Goal: Task Accomplishment & Management: Use online tool/utility

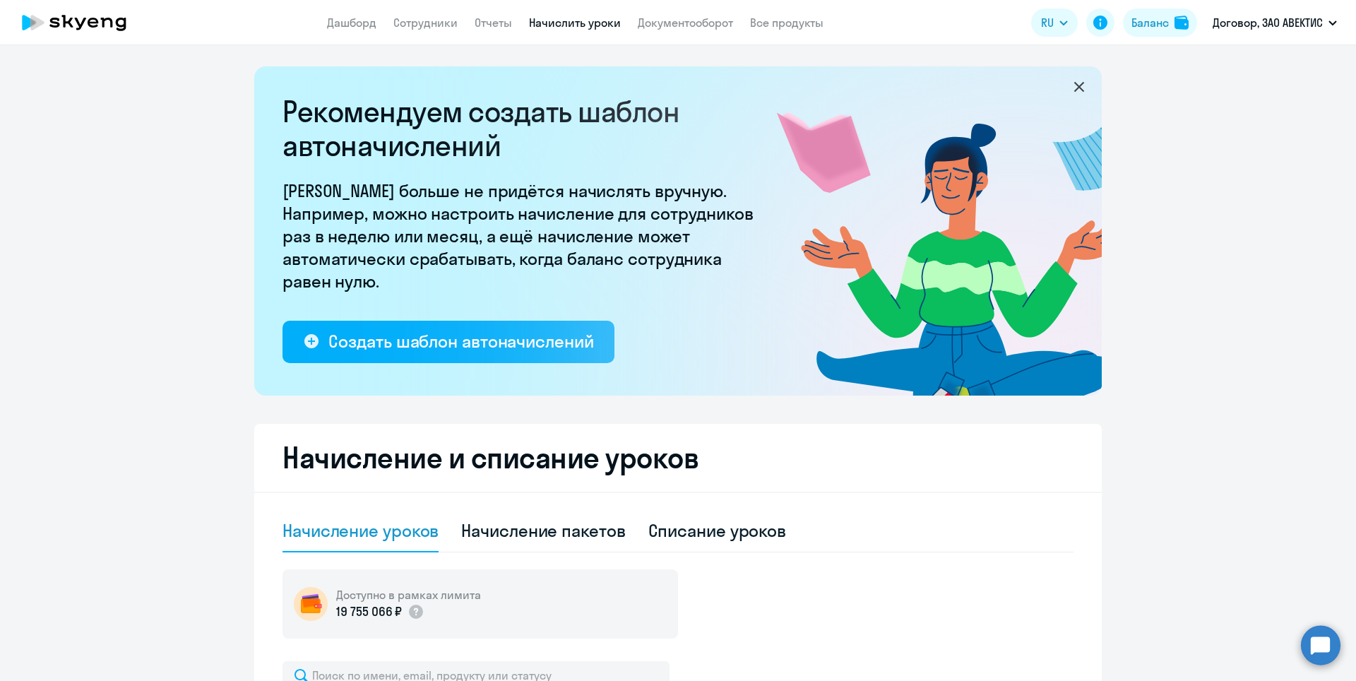
select select "10"
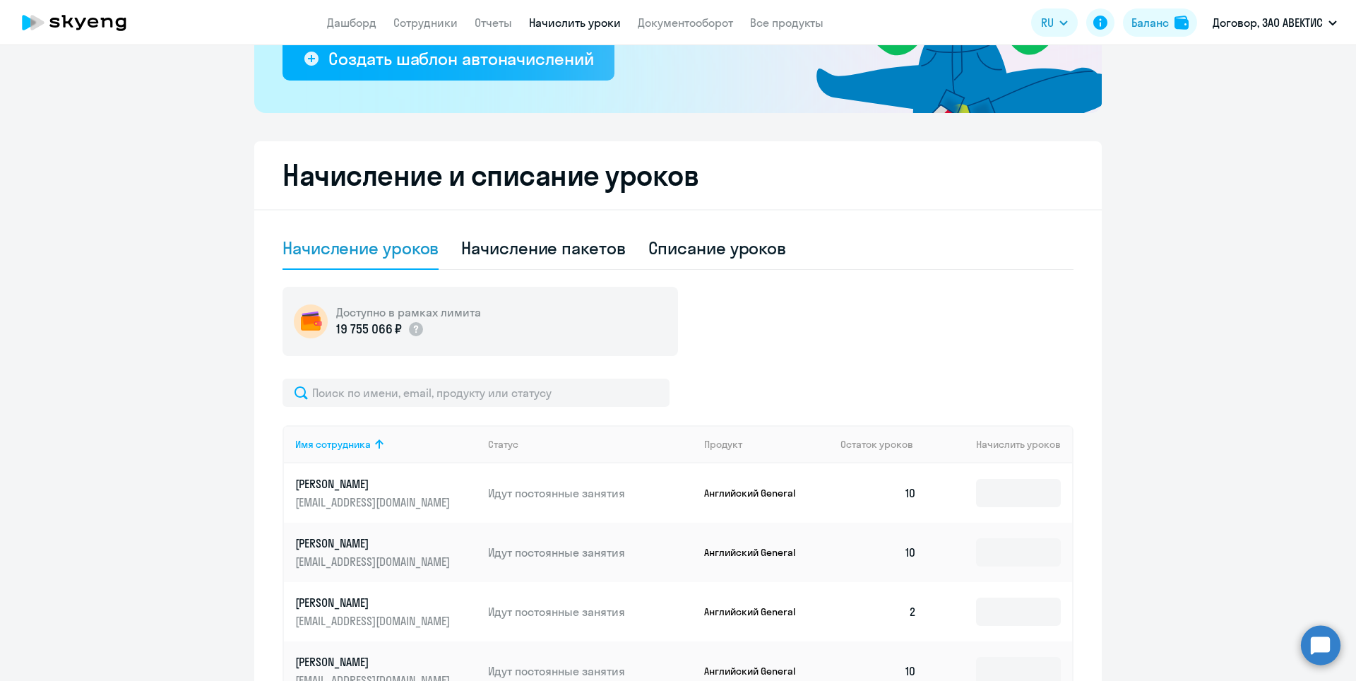
scroll to position [494, 0]
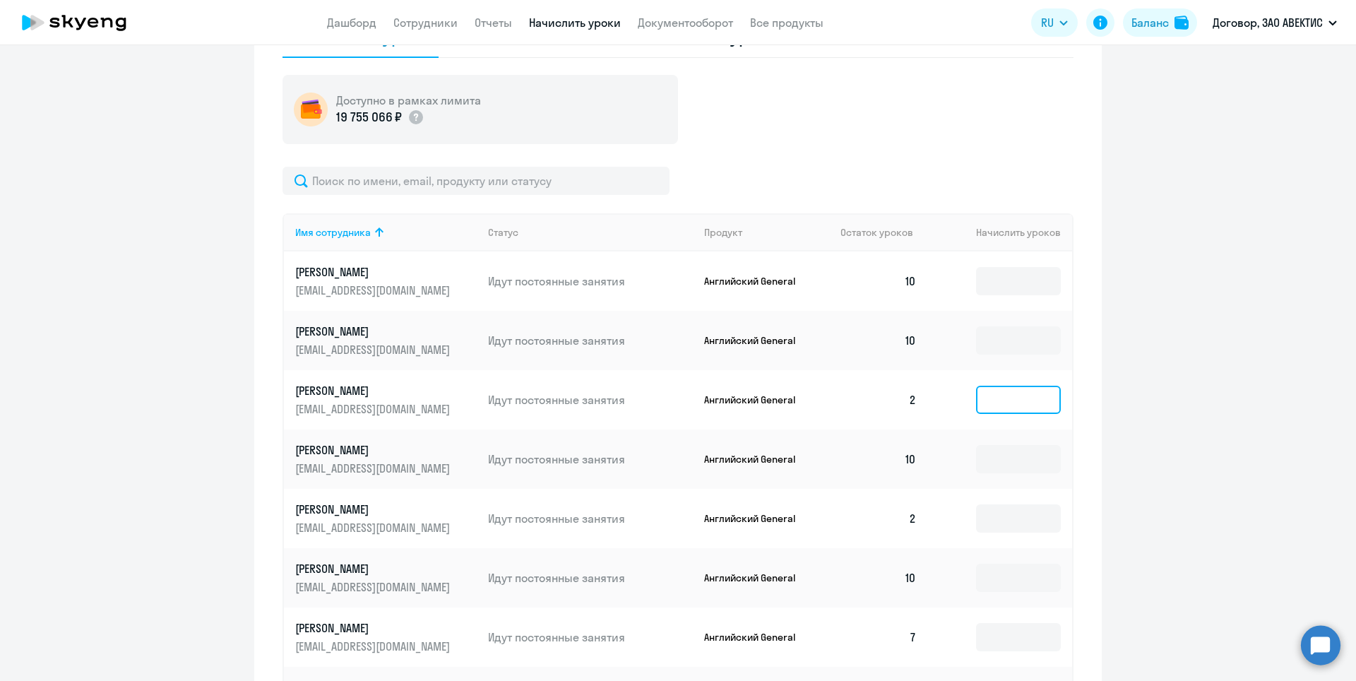
click at [977, 400] on input at bounding box center [1018, 400] width 85 height 28
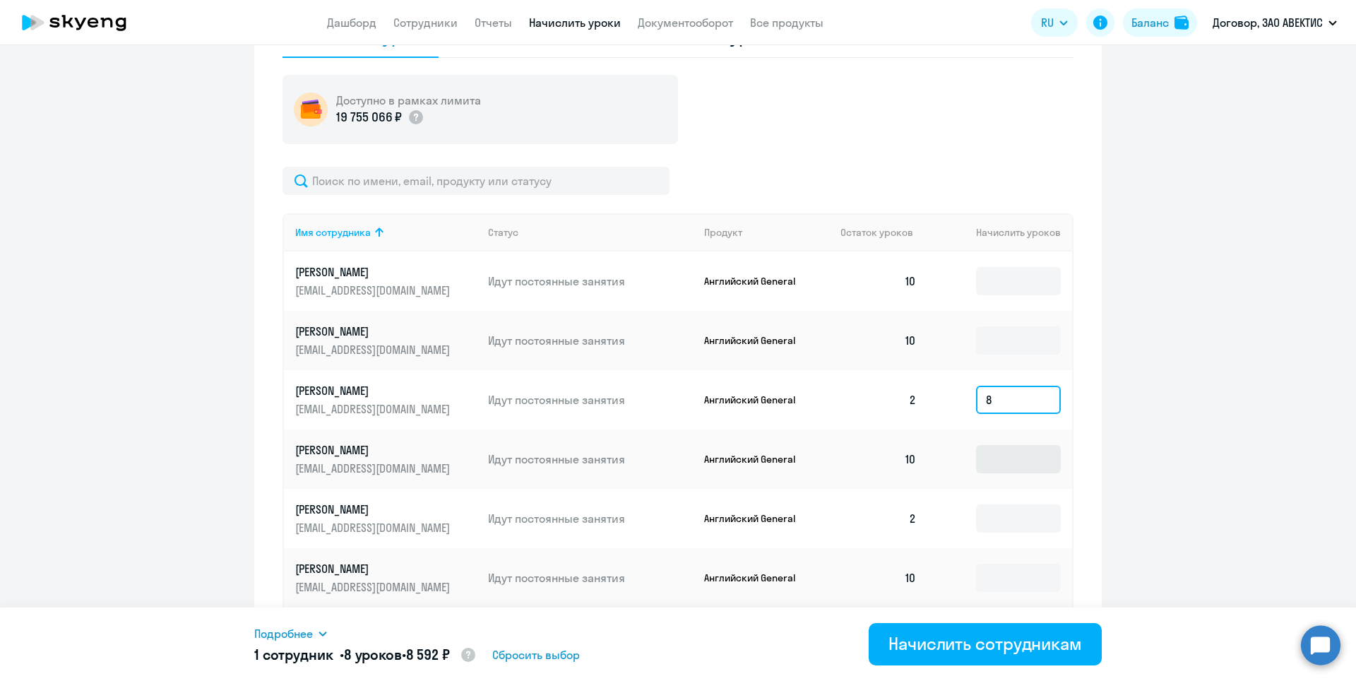
type input "8"
click at [985, 460] on input at bounding box center [1018, 459] width 85 height 28
click at [1001, 528] on input at bounding box center [1018, 518] width 85 height 28
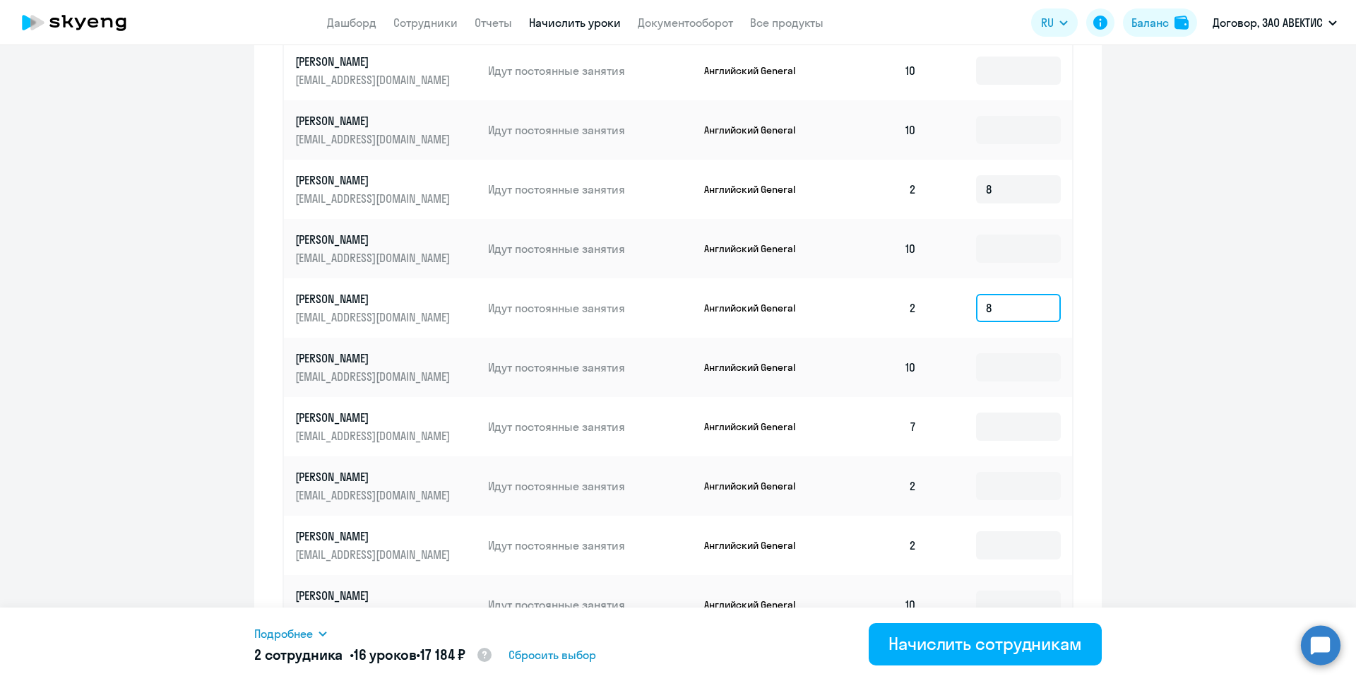
scroll to position [706, 0]
type input "8"
click at [992, 429] on input at bounding box center [1018, 425] width 85 height 28
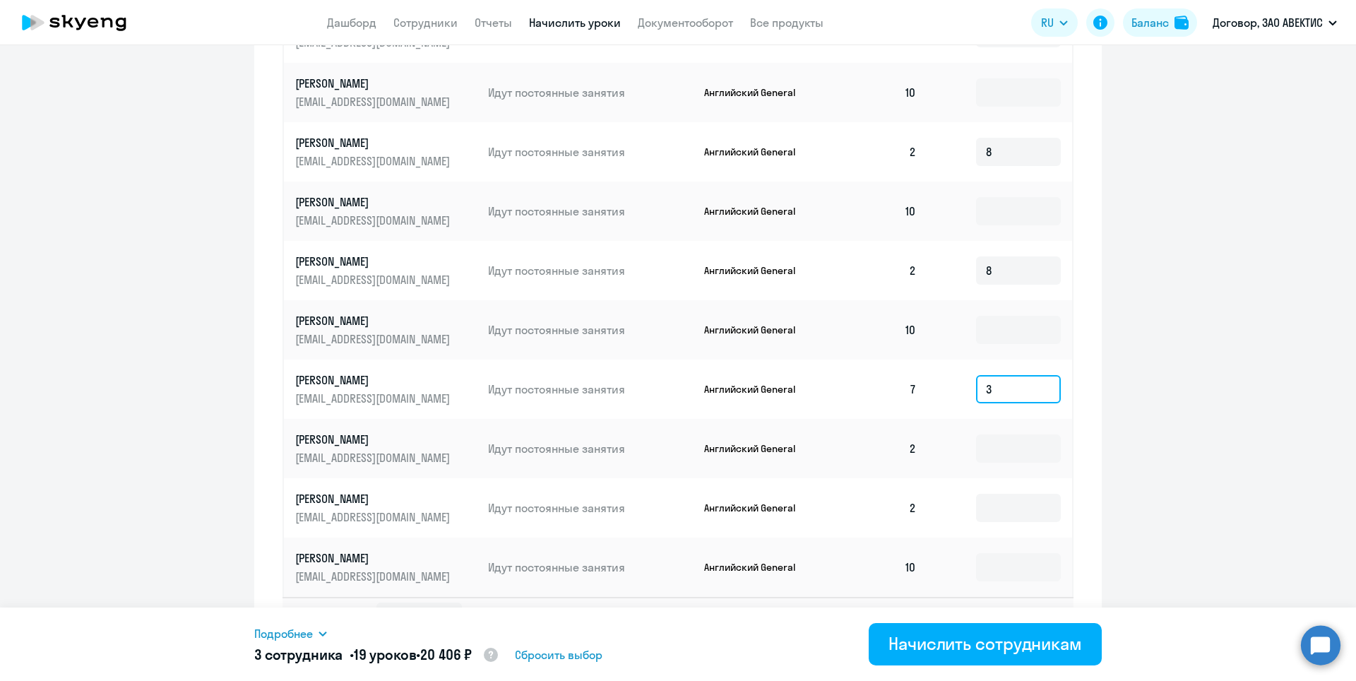
scroll to position [777, 0]
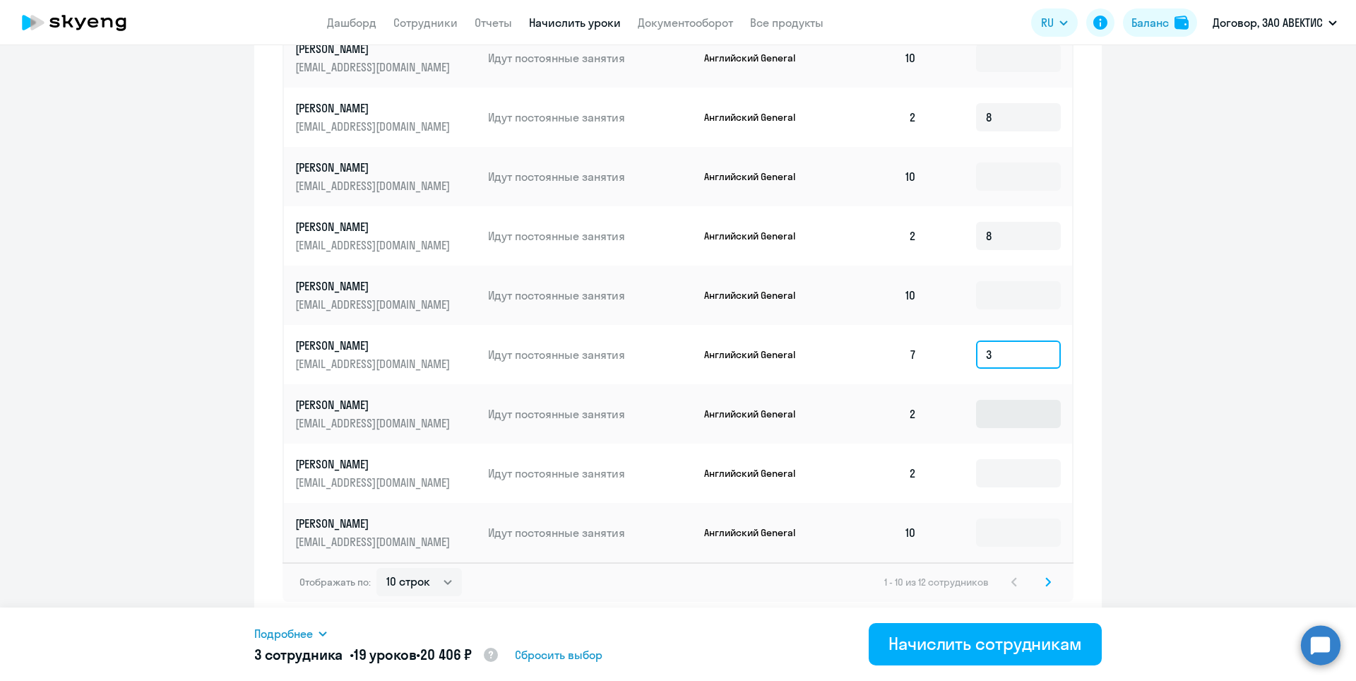
type input "3"
click at [1000, 417] on input at bounding box center [1018, 414] width 85 height 28
type input "8"
click at [1004, 468] on input at bounding box center [1018, 473] width 85 height 28
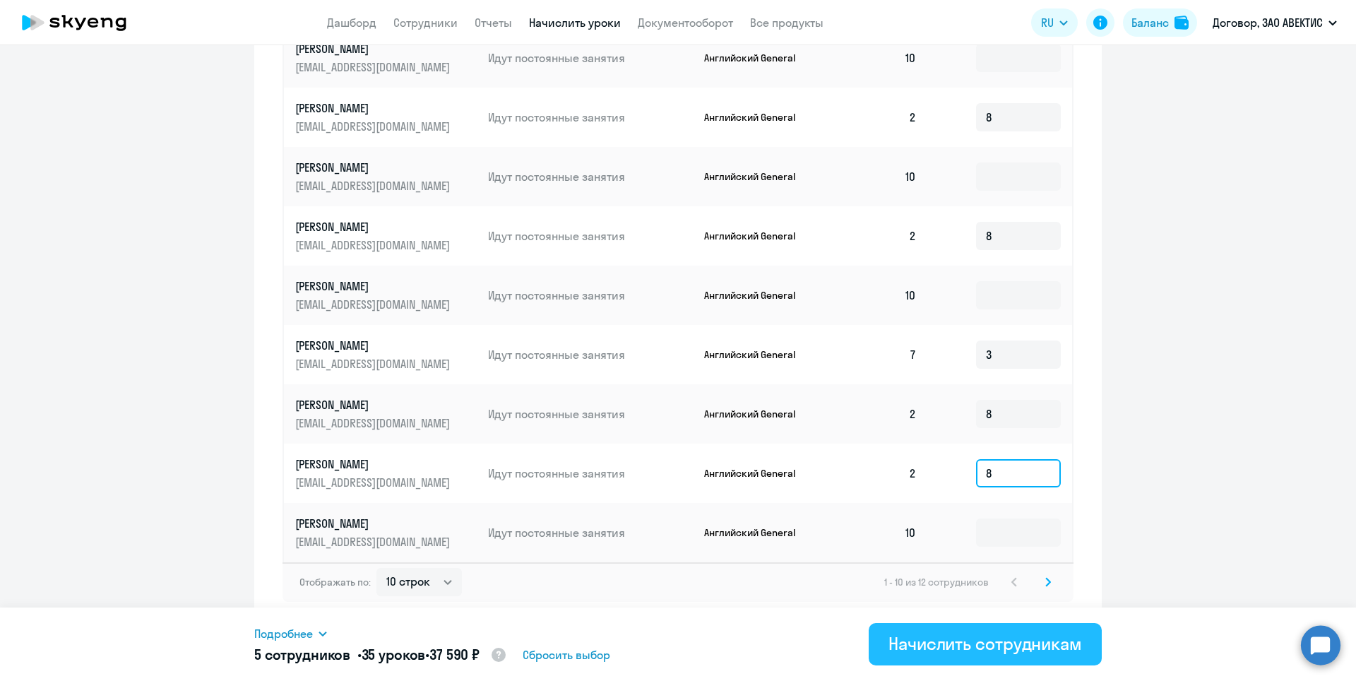
type input "8"
click at [951, 638] on div "Начислить сотрудникам" at bounding box center [985, 643] width 194 height 23
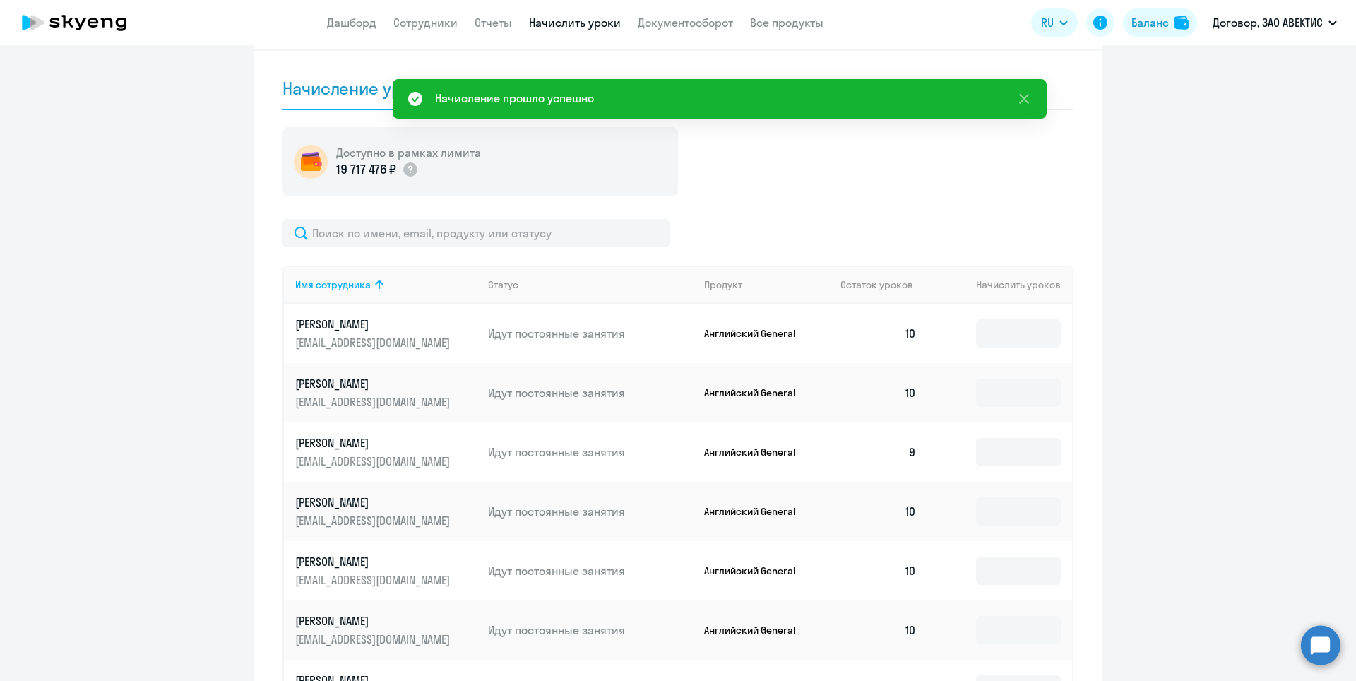
scroll to position [424, 0]
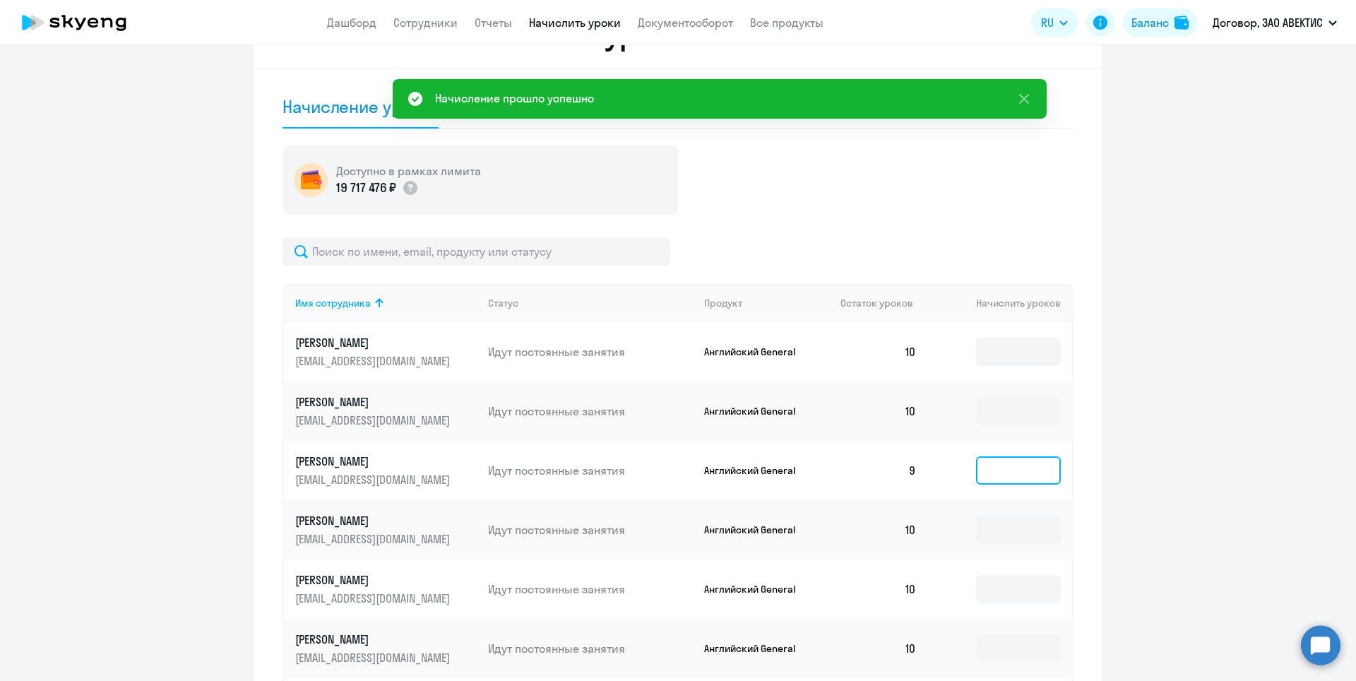
click at [989, 470] on input at bounding box center [1018, 470] width 85 height 28
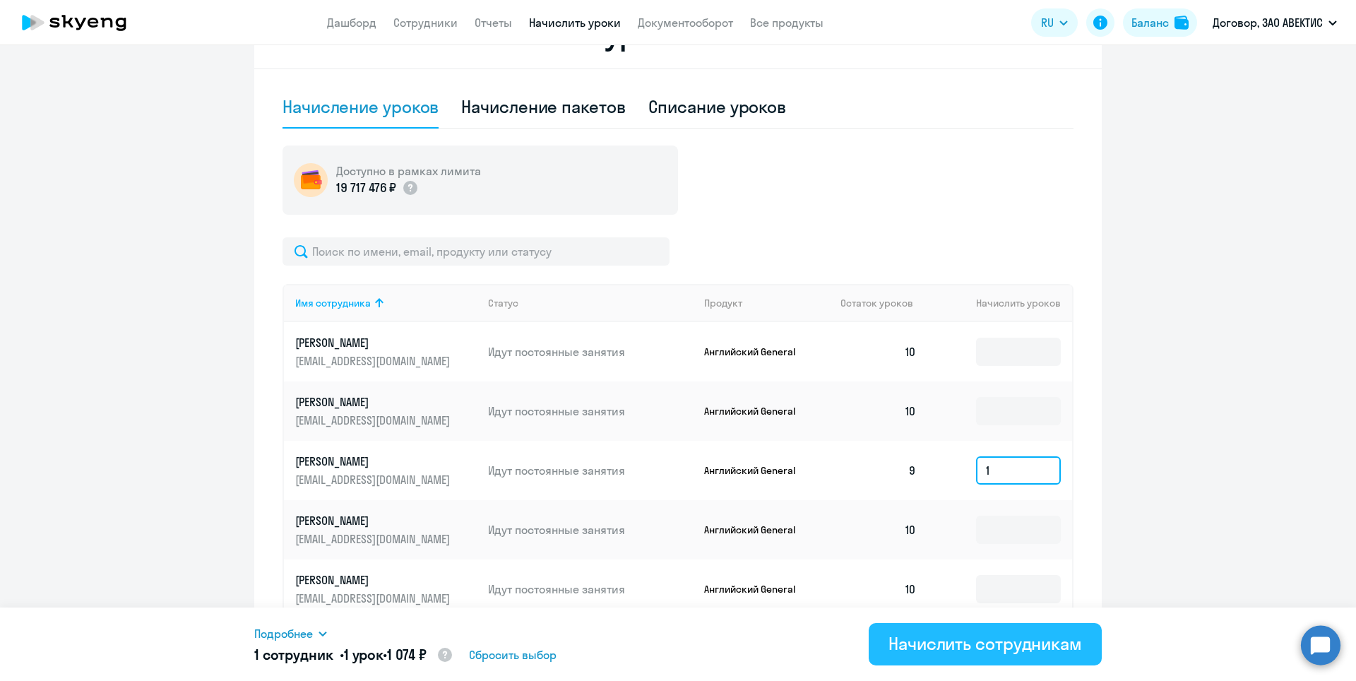
type input "1"
click at [904, 637] on div "Начислить сотрудникам" at bounding box center [985, 643] width 194 height 23
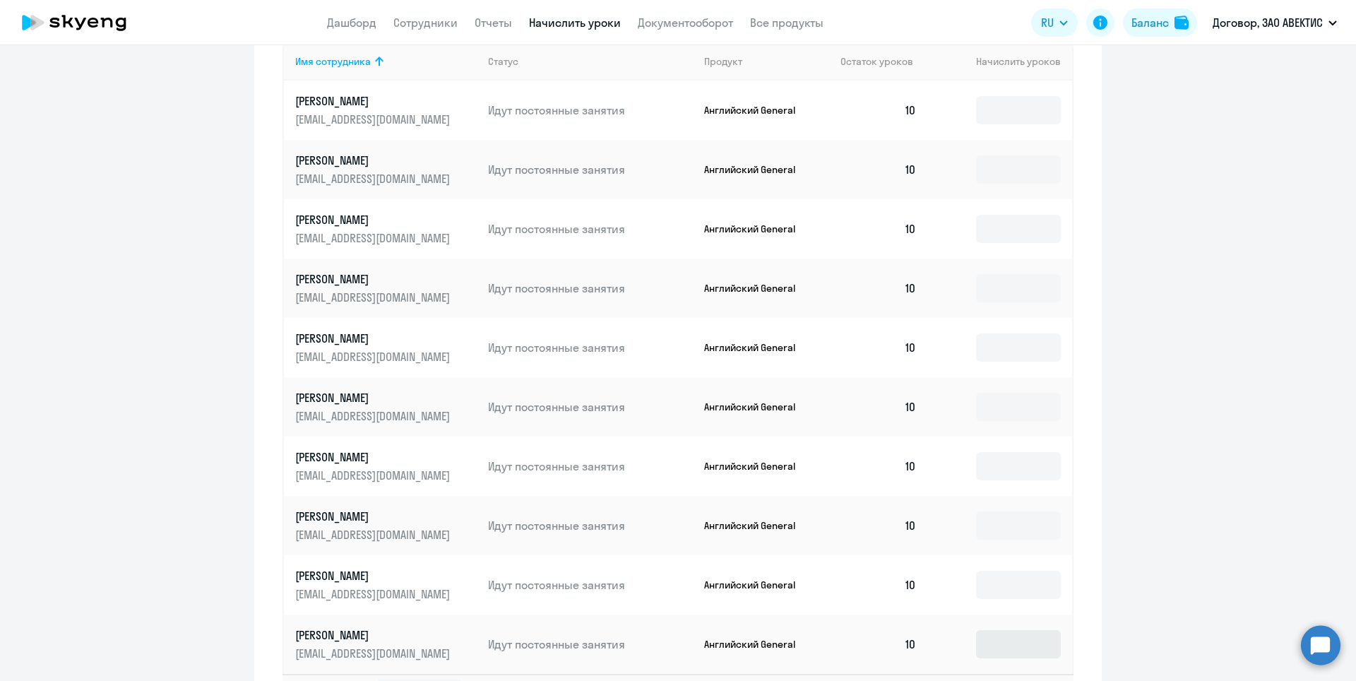
scroll to position [706, 0]
